Goal: Task Accomplishment & Management: Manage account settings

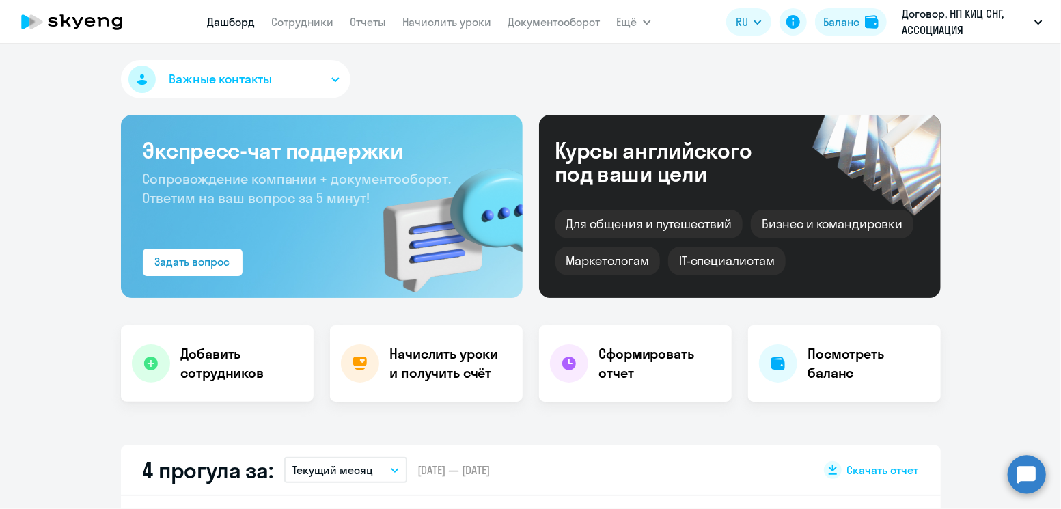
select select "30"
click at [831, 18] on div "Баланс" at bounding box center [841, 22] width 36 height 16
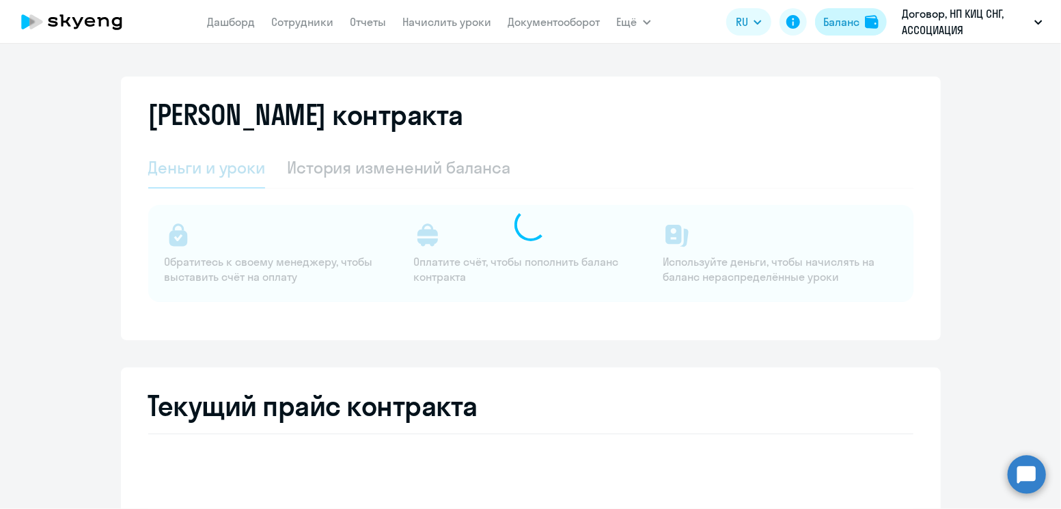
select select "english_adult_not_native_speaker"
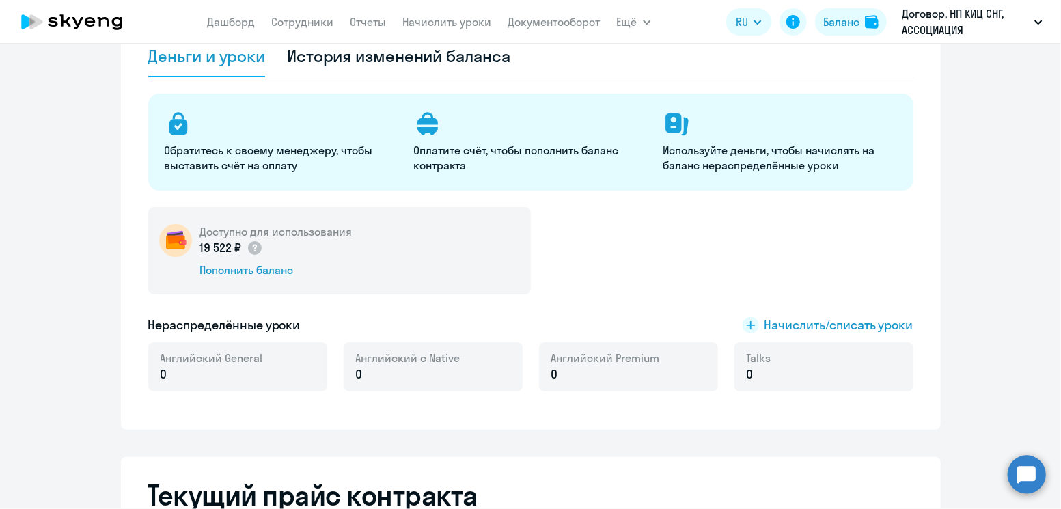
scroll to position [112, 0]
drag, startPoint x: 740, startPoint y: 312, endPoint x: 748, endPoint y: 322, distance: 13.1
click at [748, 322] on div "Доступно для использования 19 522 ₽ Пополнить баланс Нераспределённые уроки Нач…" at bounding box center [530, 306] width 765 height 201
click at [748, 322] on rect at bounding box center [751, 324] width 16 height 16
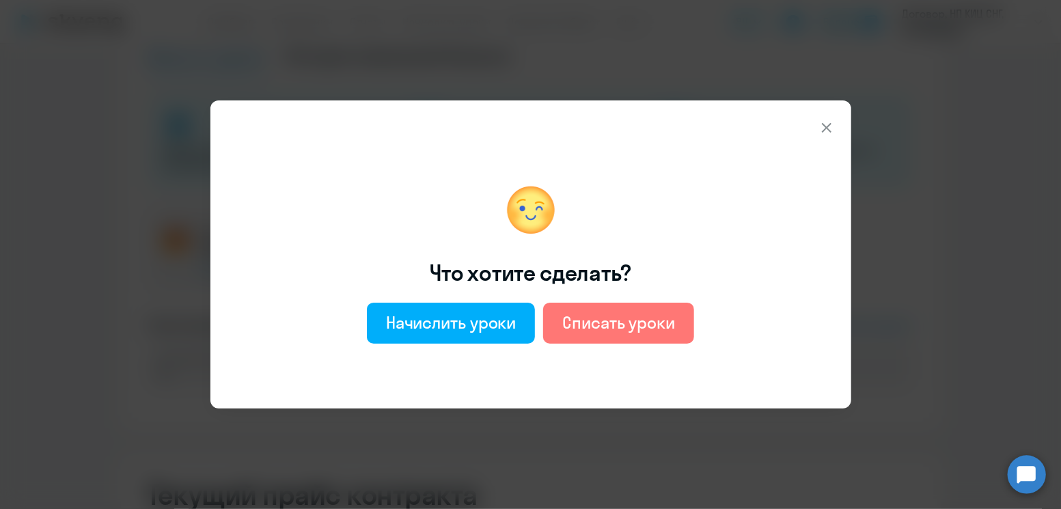
click at [829, 137] on button at bounding box center [826, 127] width 27 height 27
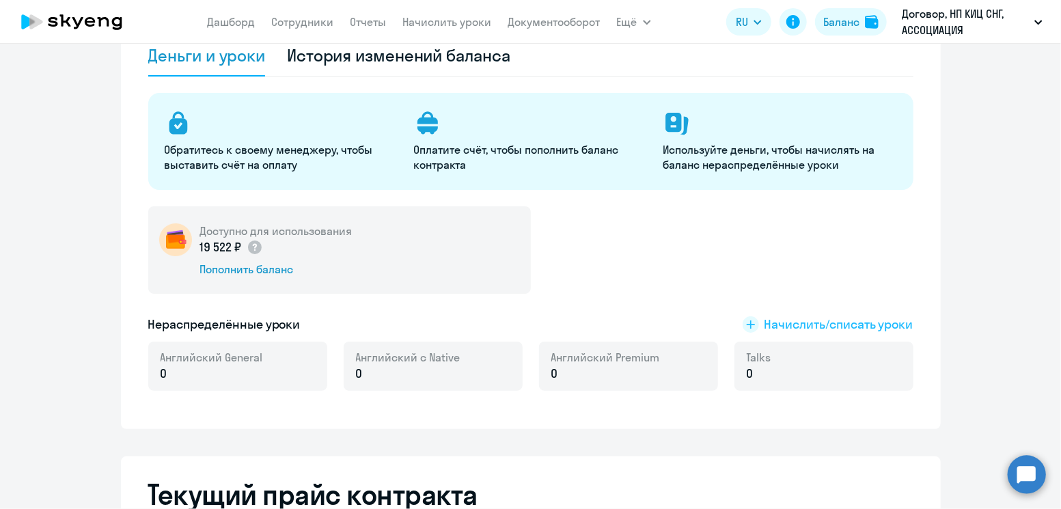
click at [836, 320] on span "Начислить/списать уроки" at bounding box center [838, 325] width 149 height 18
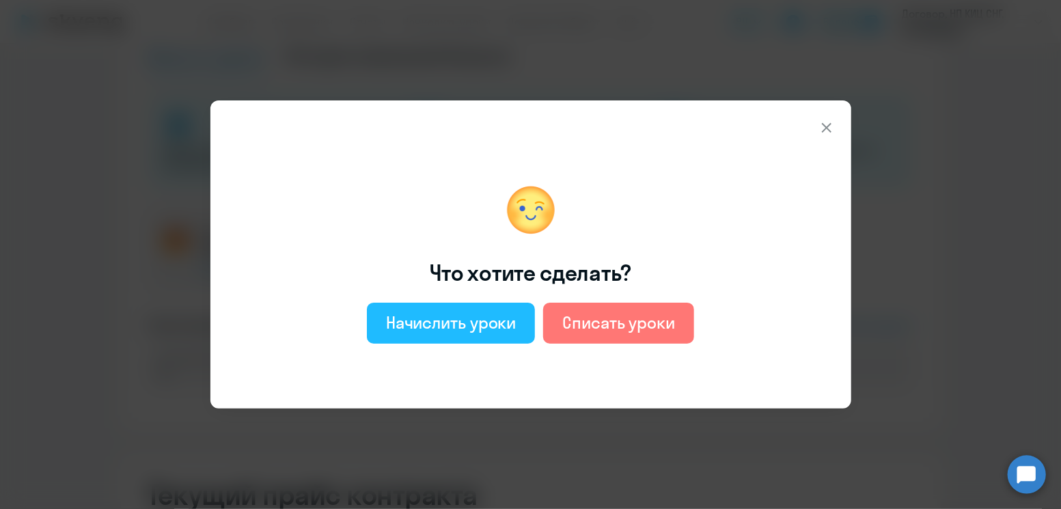
click at [415, 312] on div "Начислить уроки" at bounding box center [451, 323] width 130 height 22
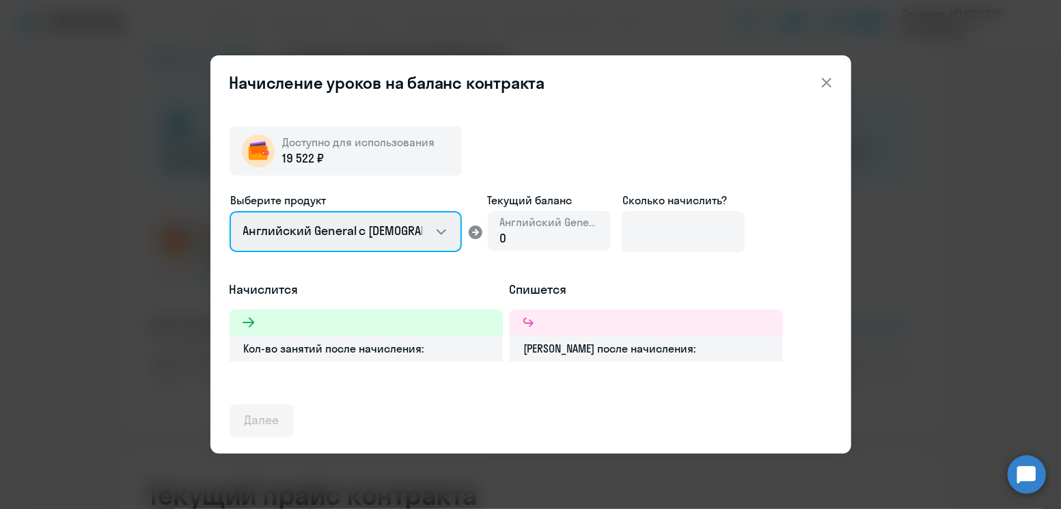
click at [391, 232] on select "Английский General с [DEMOGRAPHIC_DATA] преподавателем Английский General с [DE…" at bounding box center [346, 231] width 232 height 41
select select "english_adult_native_speaker"
click at [230, 211] on select "Английский General с [DEMOGRAPHIC_DATA] преподавателем Английский General с [DE…" at bounding box center [346, 231] width 232 height 41
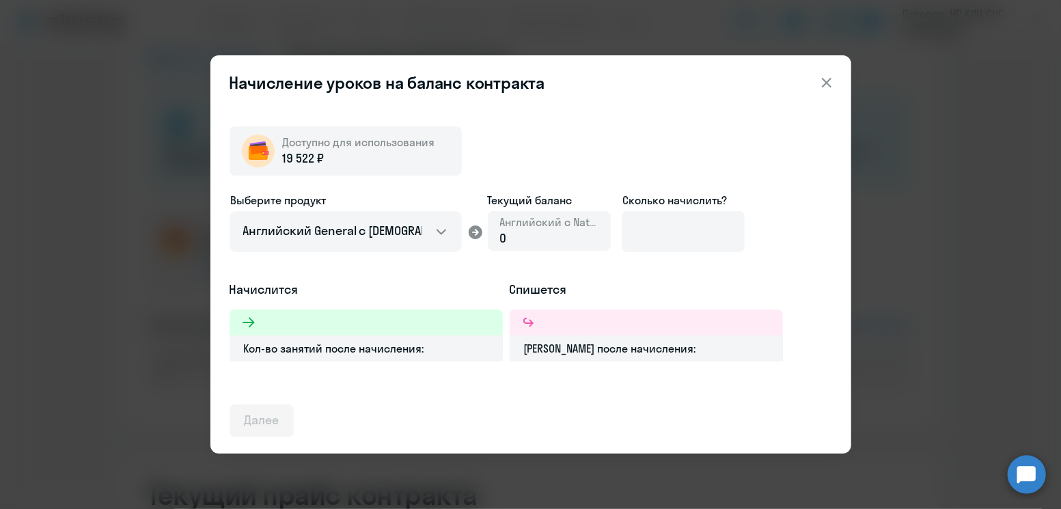
drag, startPoint x: 544, startPoint y: 239, endPoint x: 506, endPoint y: 238, distance: 38.3
click at [506, 238] on div "0" at bounding box center [549, 239] width 98 height 18
drag, startPoint x: 506, startPoint y: 238, endPoint x: 488, endPoint y: 236, distance: 17.9
click at [488, 236] on div "Английский с Native 0" at bounding box center [549, 231] width 123 height 40
click at [667, 238] on input at bounding box center [683, 231] width 123 height 41
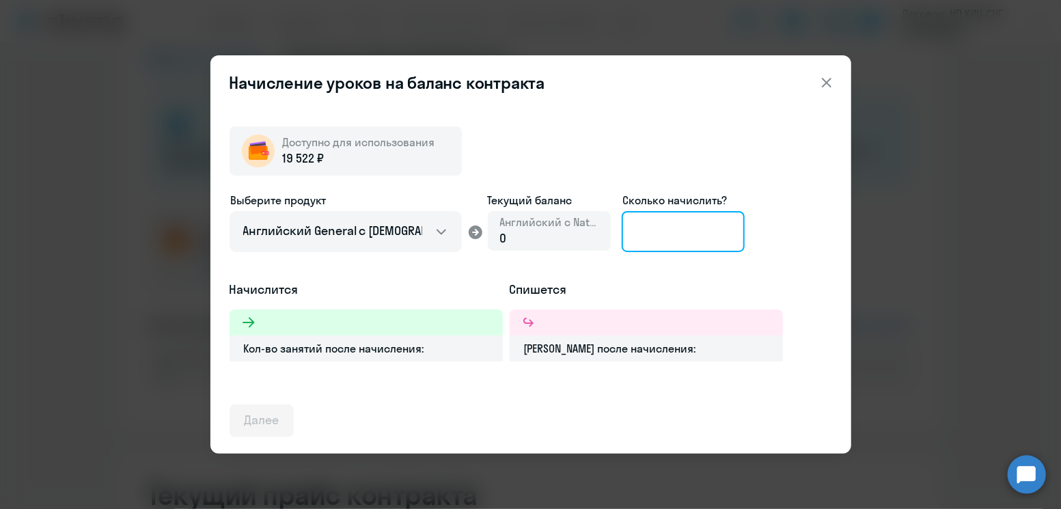
type input "7"
type input "6"
click at [831, 78] on icon at bounding box center [826, 82] width 16 height 16
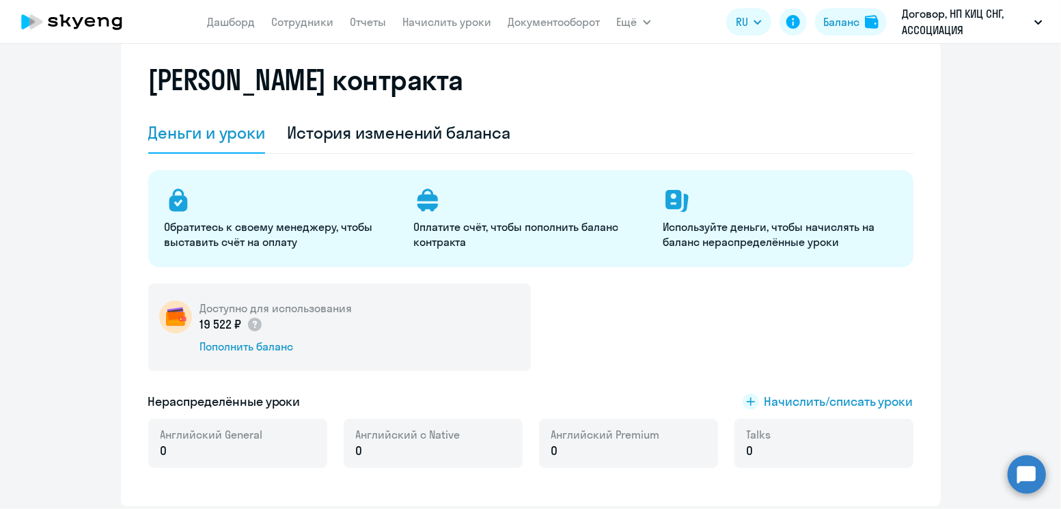
scroll to position [0, 0]
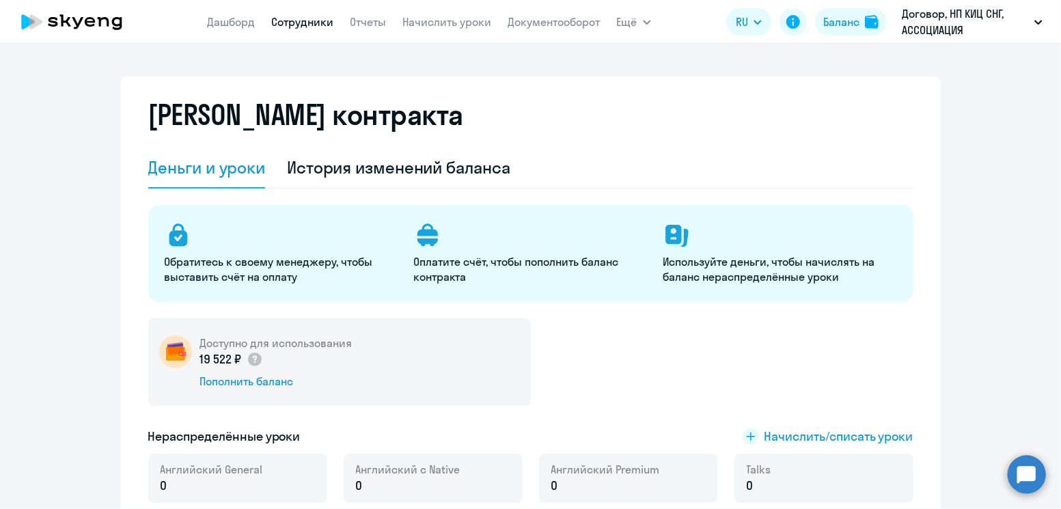
click at [318, 27] on link "Сотрудники" at bounding box center [303, 22] width 62 height 14
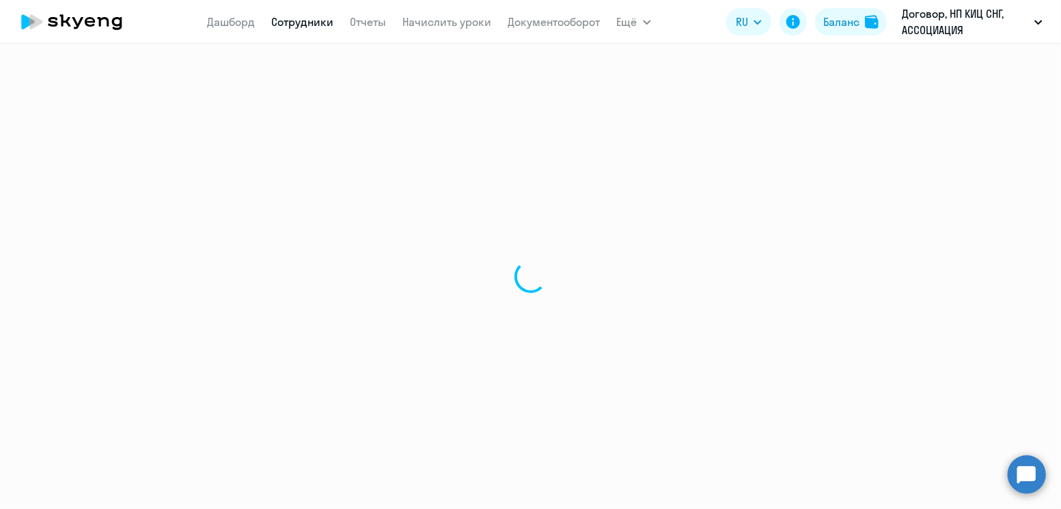
select select "30"
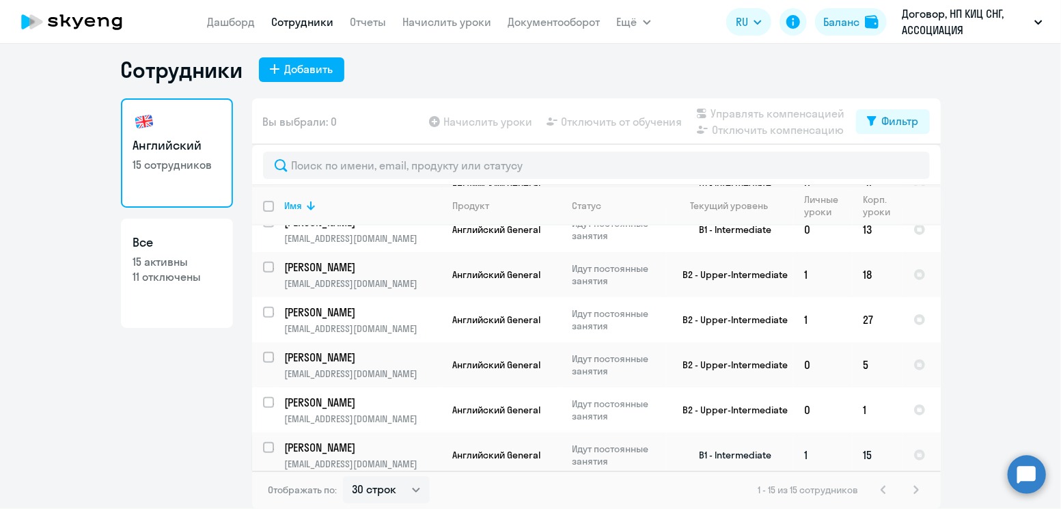
scroll to position [331, 0]
